Goal: Communication & Community: Share content

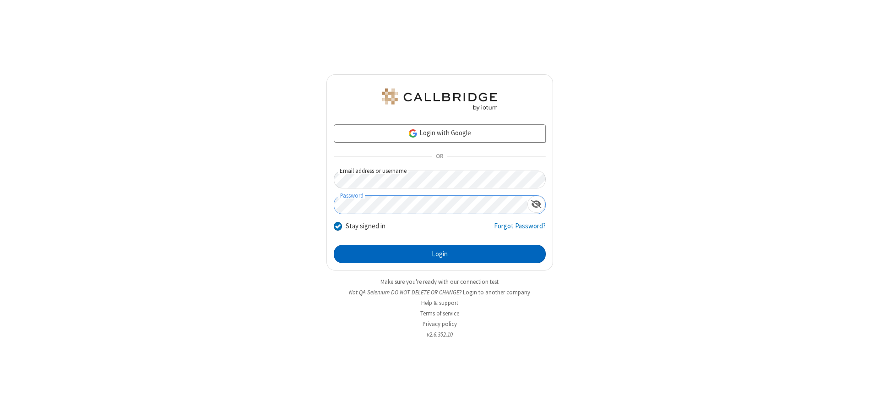
click at [440, 254] on button "Login" at bounding box center [440, 254] width 212 height 18
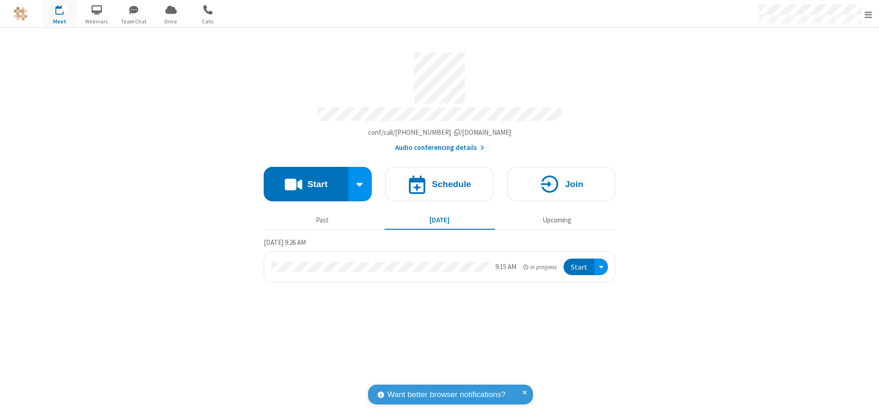
click at [306, 180] on button "Start" at bounding box center [306, 184] width 85 height 34
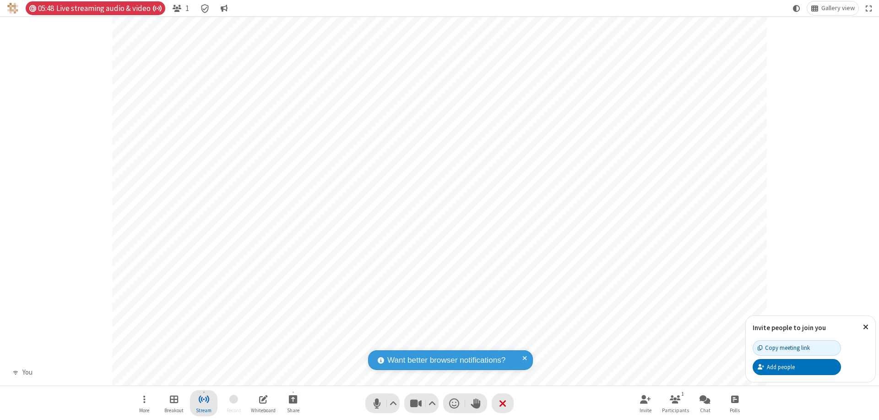
click at [204, 403] on span "Stop streaming" at bounding box center [203, 398] width 11 height 11
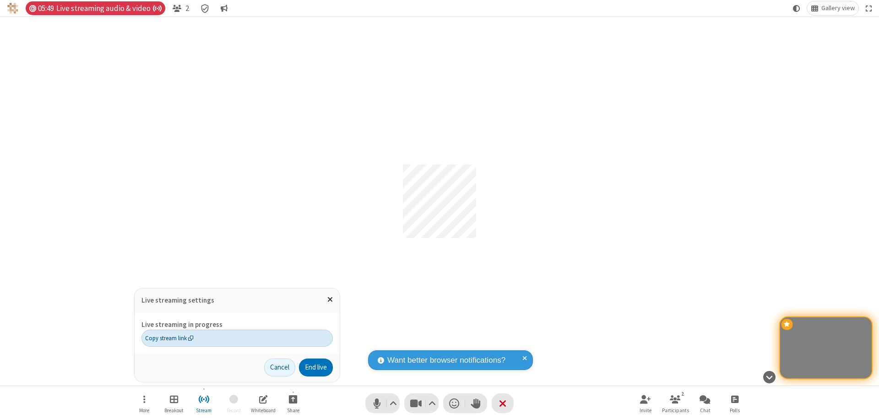
click at [169, 338] on span "Copy stream link" at bounding box center [169, 337] width 49 height 9
